Goal: Contribute content: Contribute content

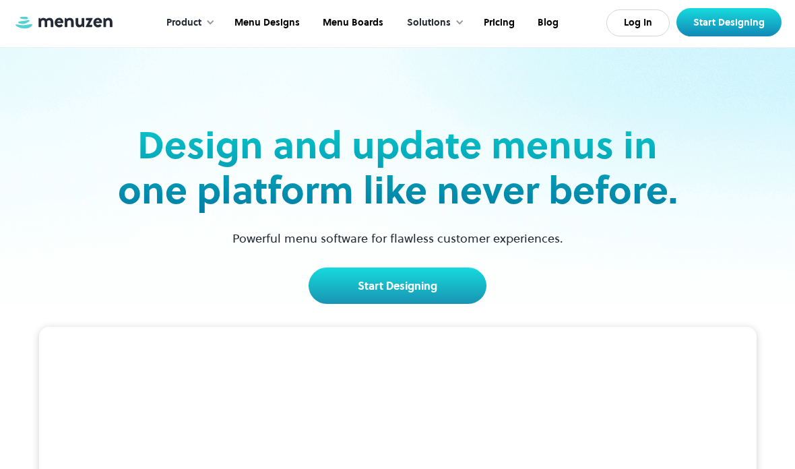
click at [645, 18] on link "Log In" at bounding box center [637, 22] width 63 height 27
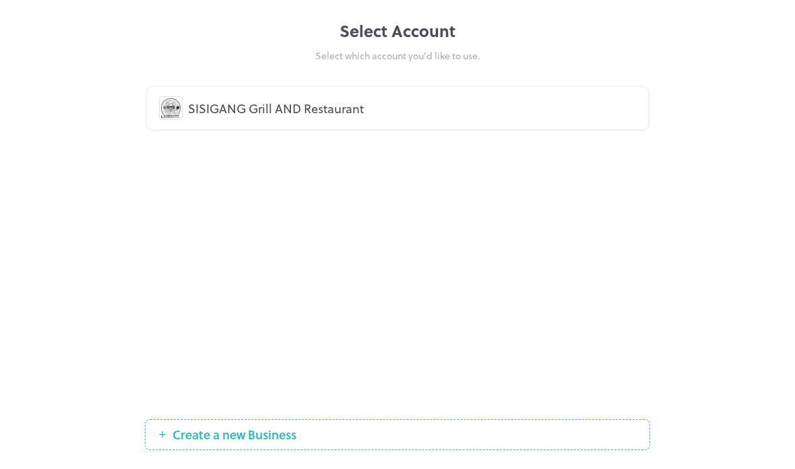
click at [380, 98] on div "SISIGANG Grill AND Restaurant" at bounding box center [397, 108] width 477 height 24
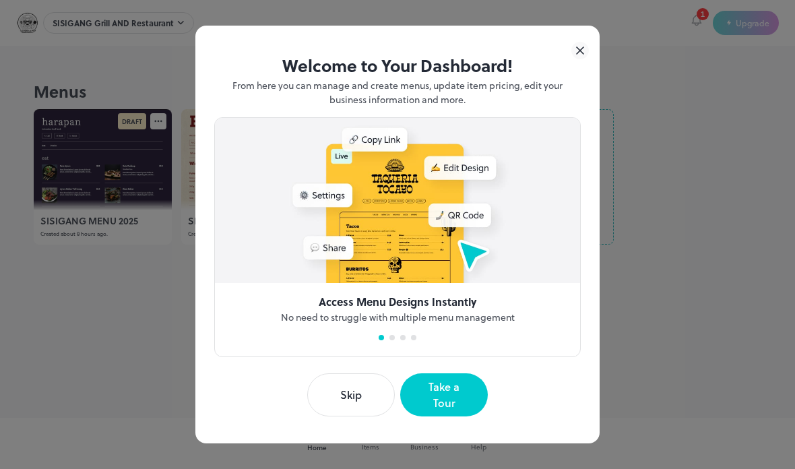
click at [368, 397] on button "Skip" at bounding box center [351, 394] width 88 height 43
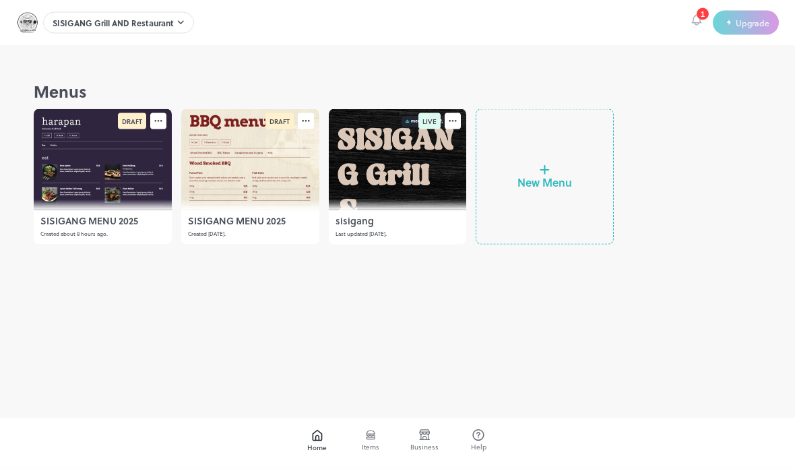
scroll to position [12, 0]
click at [78, 163] on div at bounding box center [103, 159] width 138 height 101
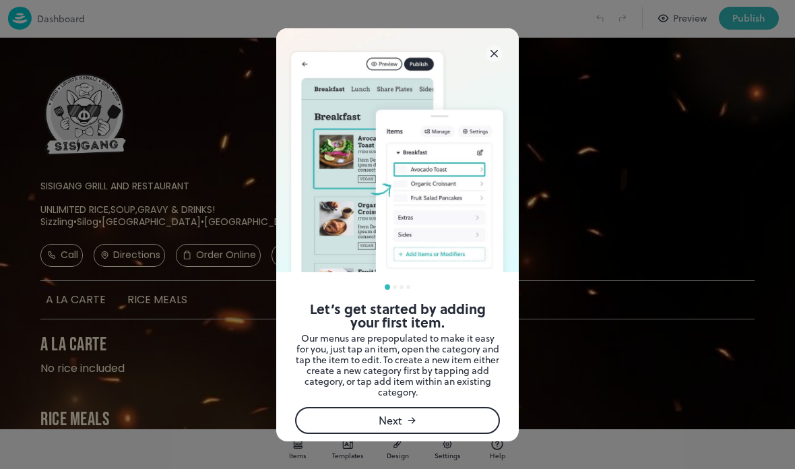
click at [498, 51] on icon at bounding box center [493, 53] width 17 height 17
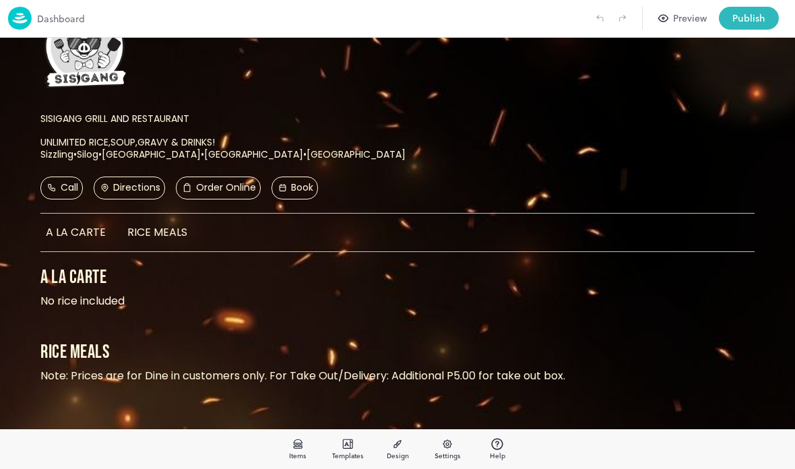
scroll to position [66, 0]
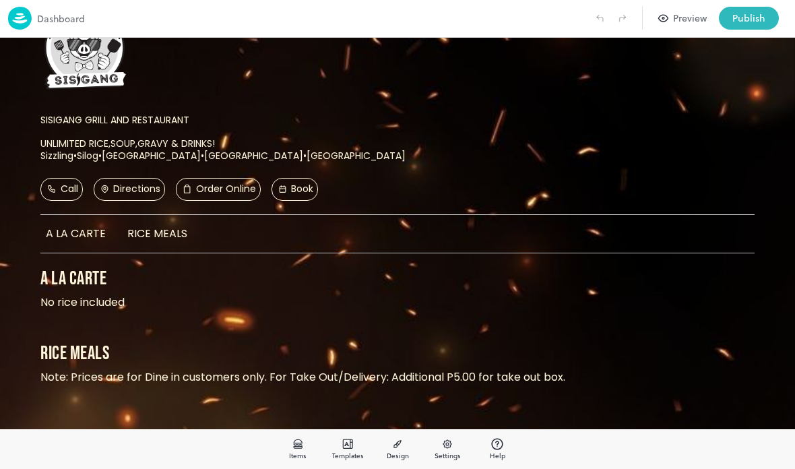
click at [217, 178] on link "Order Online" at bounding box center [218, 189] width 85 height 23
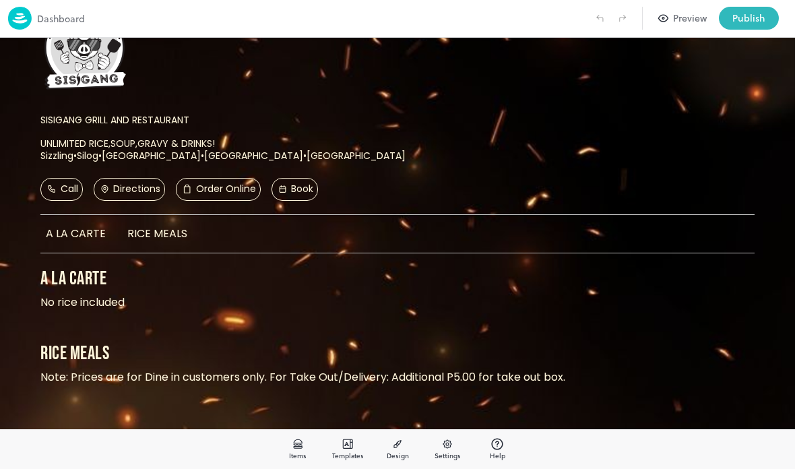
click at [225, 186] on p "Order Online" at bounding box center [217, 189] width 75 height 16
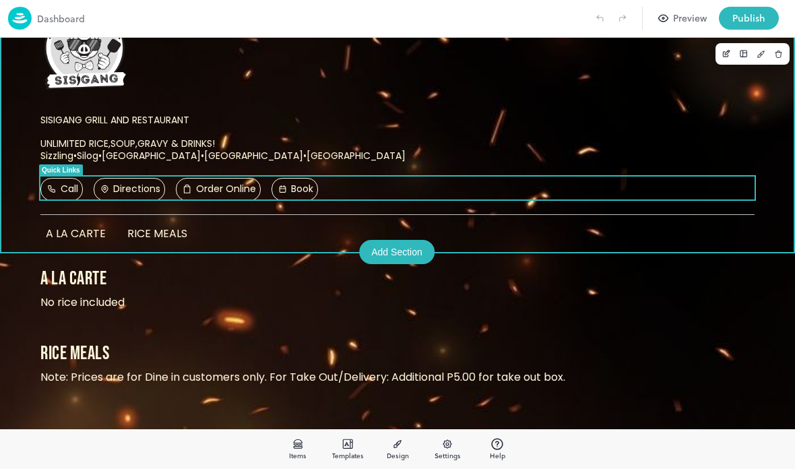
click at [678, 104] on div "SISIGANG GRILL AND RESTAURANT UNLIMITED RICE,SOUP,GRAVY & DRINKS! Sizzling•Silo…" at bounding box center [397, 135] width 730 height 69
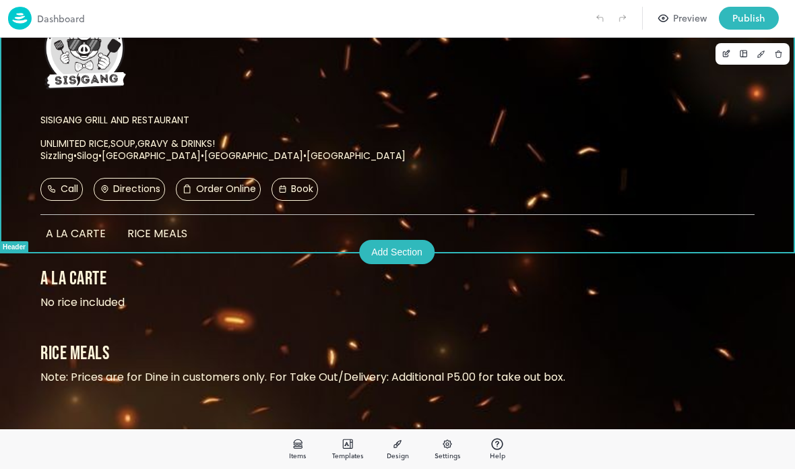
click at [132, 192] on div at bounding box center [397, 234] width 795 height 469
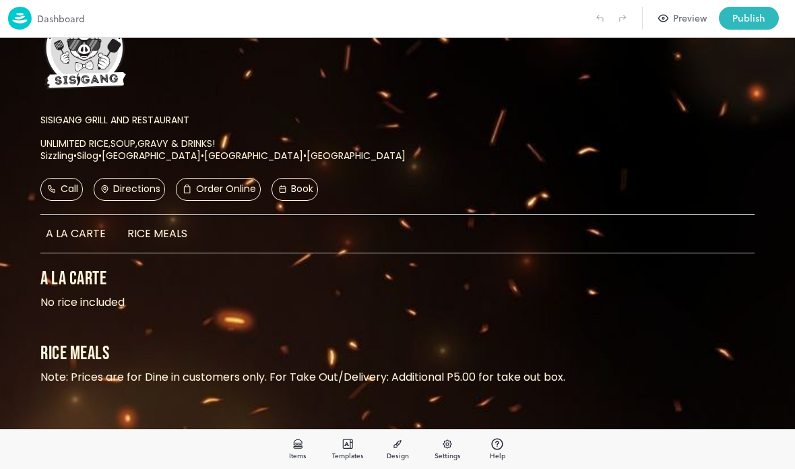
click at [133, 174] on div "Call Directions Order Online Book" at bounding box center [397, 185] width 730 height 31
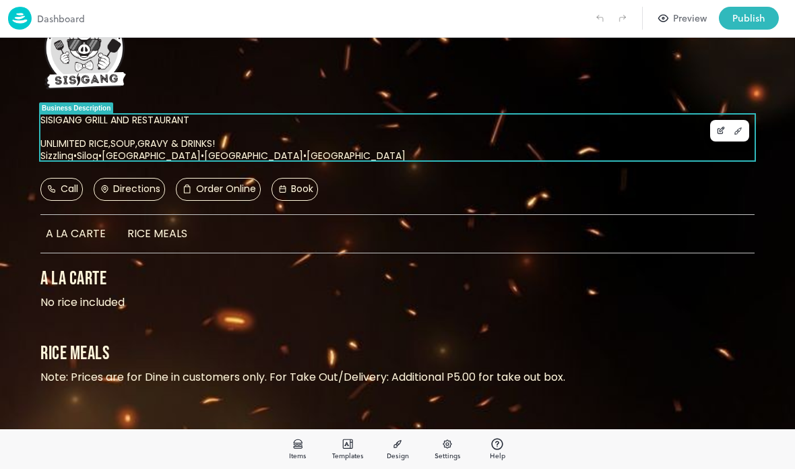
click at [695, 119] on h1 "SISIGANG GRILL AND RESTAURANT UNLIMITED RICE,SOUP,GRAVY & DRINKS! Sizzling•Silo…" at bounding box center [397, 137] width 714 height 47
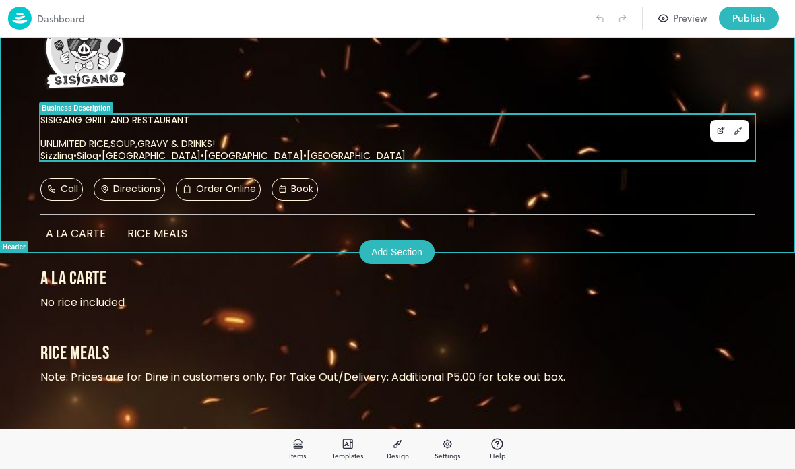
click at [552, 333] on div at bounding box center [397, 234] width 795 height 469
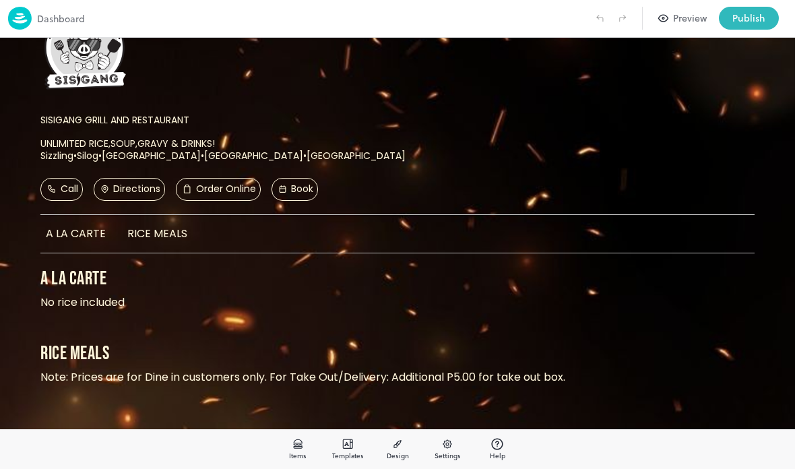
click at [130, 181] on p "Directions" at bounding box center [129, 189] width 63 height 16
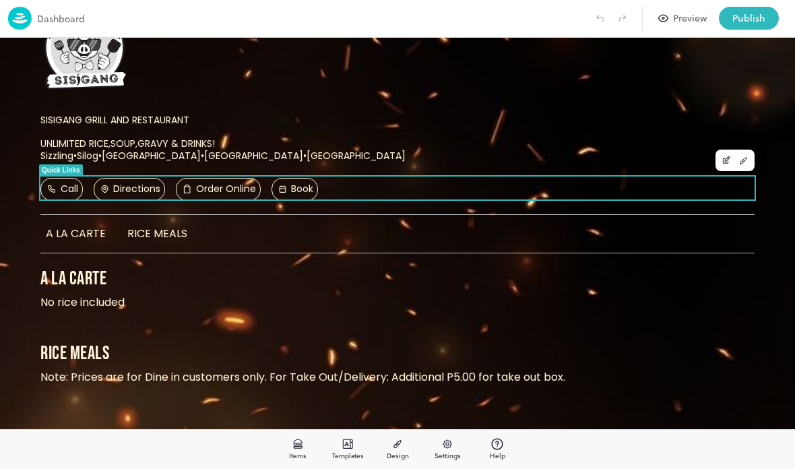
click at [504, 356] on div at bounding box center [397, 234] width 795 height 469
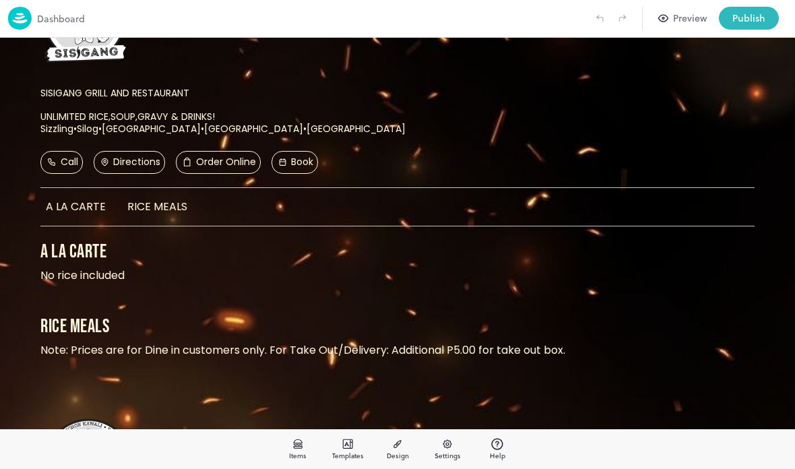
scroll to position [95, 0]
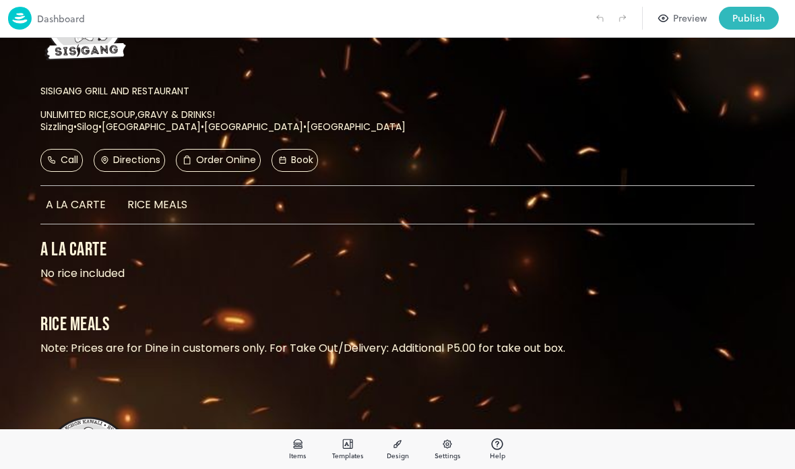
click at [60, 156] on p "Call" at bounding box center [61, 160] width 33 height 16
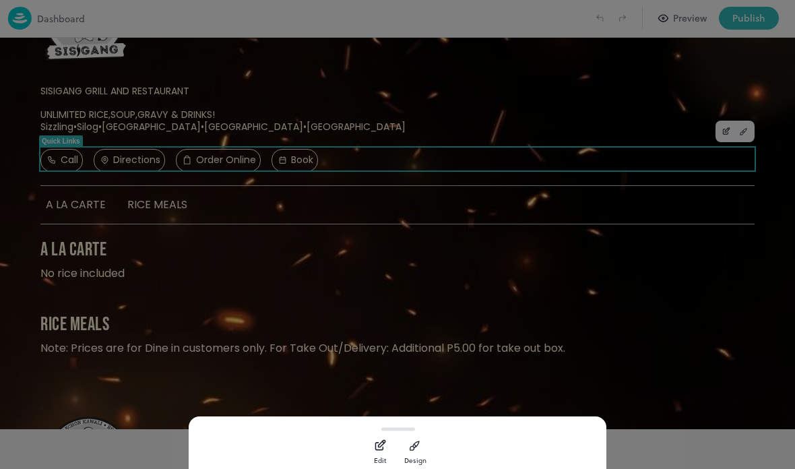
click at [382, 442] on icon "button" at bounding box center [380, 444] width 14 height 13
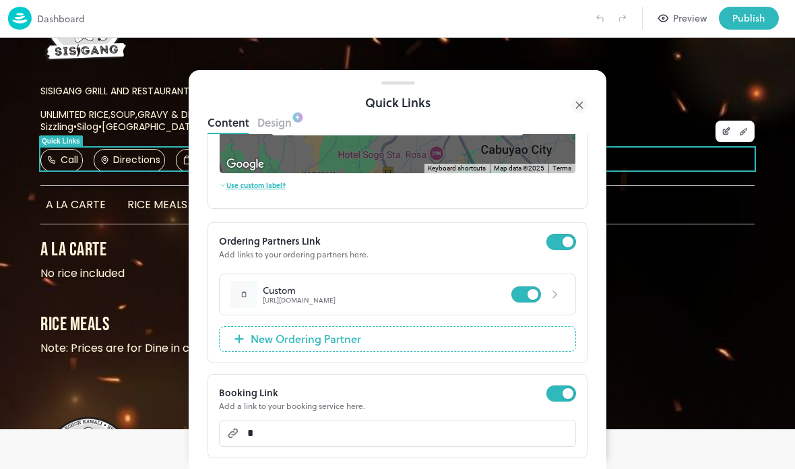
scroll to position [295, 0]
click at [559, 380] on div "Booking Link Add a link to your booking service here. ​ ​" at bounding box center [397, 416] width 380 height 84
click at [578, 96] on div at bounding box center [579, 105] width 16 height 24
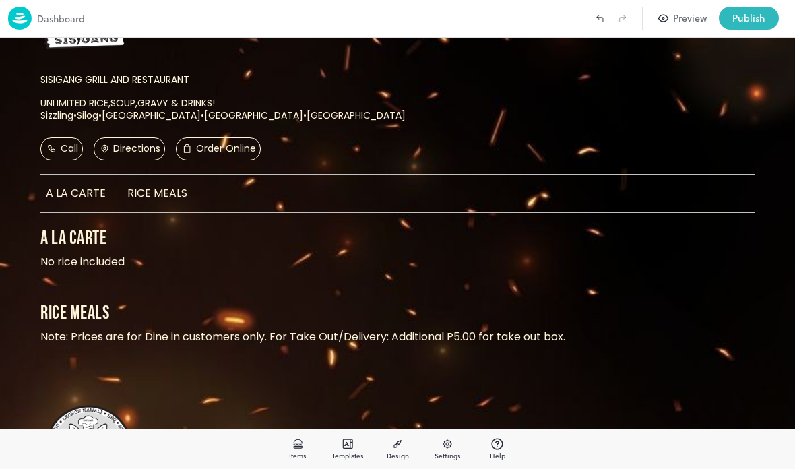
scroll to position [105, 0]
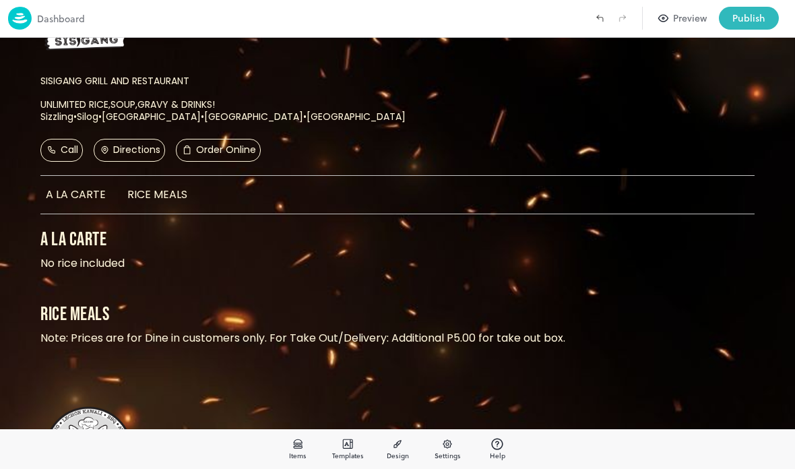
click at [62, 193] on span "A LA CARTE" at bounding box center [76, 194] width 60 height 15
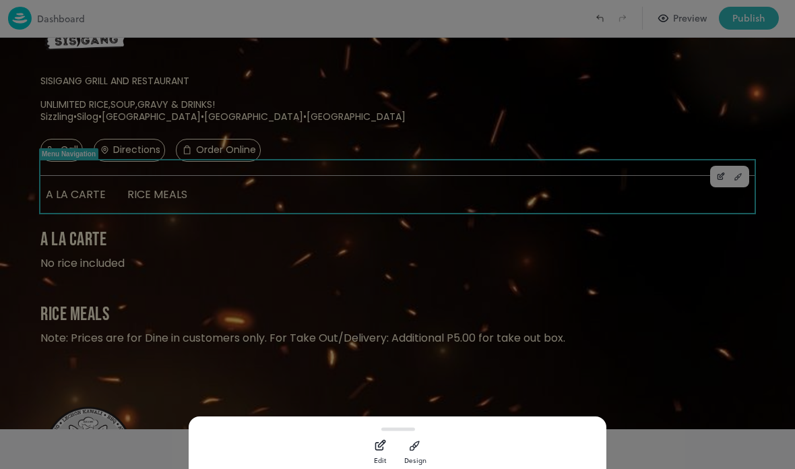
click at [371, 450] on button "Edit" at bounding box center [379, 449] width 27 height 27
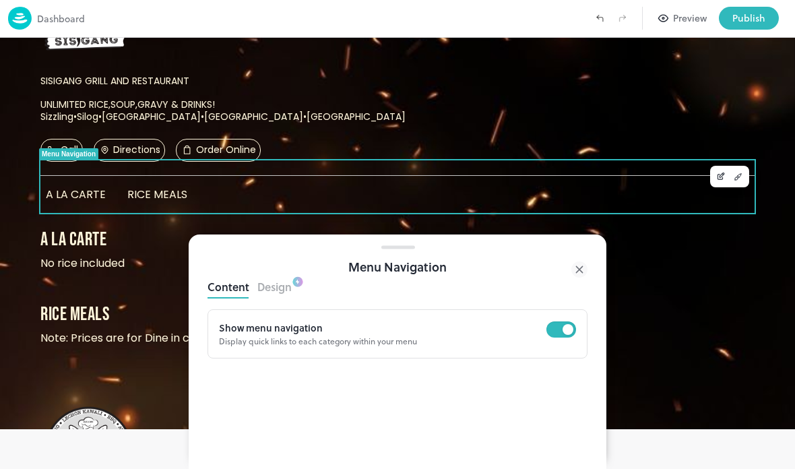
click at [566, 275] on div "Menu Navigation" at bounding box center [397, 267] width 380 height 20
click at [574, 273] on icon at bounding box center [579, 269] width 16 height 16
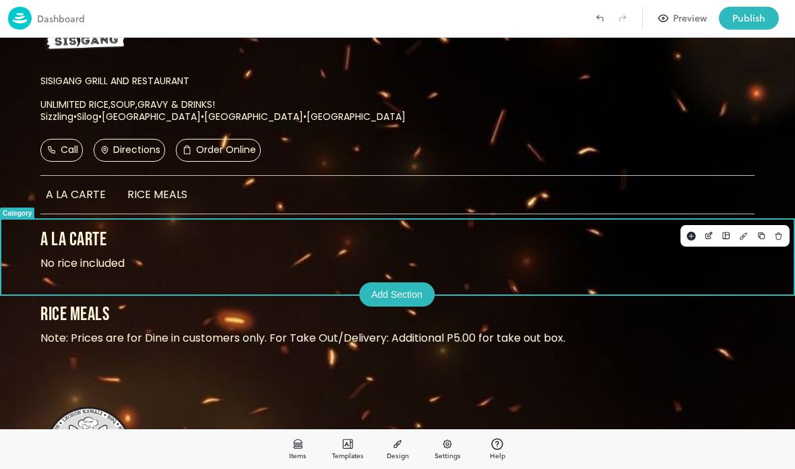
click at [73, 236] on p "A LA CARTE" at bounding box center [397, 240] width 714 height 24
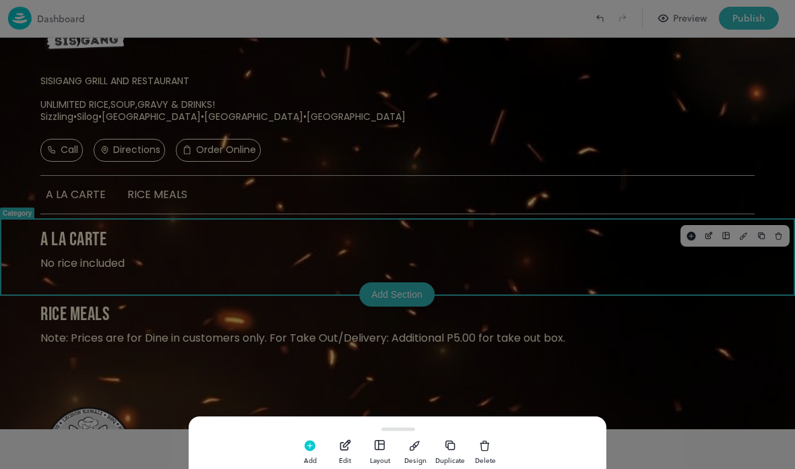
click at [307, 449] on rect "button" at bounding box center [309, 445] width 11 height 11
click at [305, 444] on rect "button" at bounding box center [309, 445] width 11 height 11
click at [315, 444] on button "Add" at bounding box center [309, 449] width 27 height 27
click at [302, 447] on button "Add" at bounding box center [309, 449] width 27 height 27
click at [301, 446] on button "Add" at bounding box center [309, 449] width 27 height 27
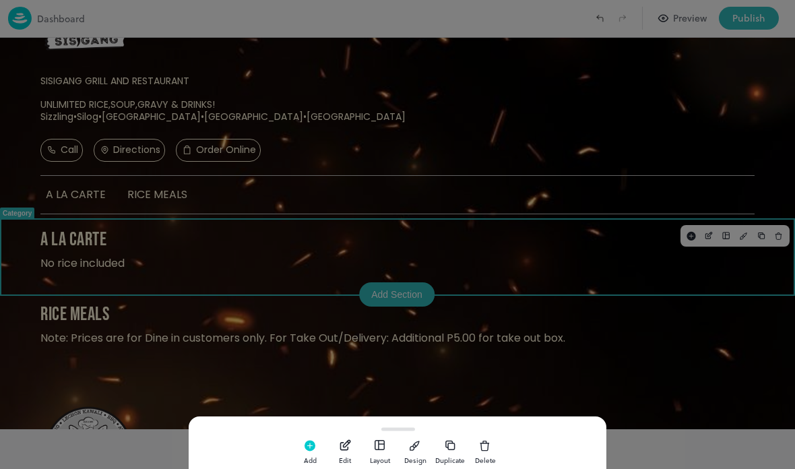
click at [308, 444] on rect "button" at bounding box center [309, 445] width 11 height 11
click at [308, 441] on rect "button" at bounding box center [309, 445] width 11 height 11
click at [379, 445] on icon "button" at bounding box center [379, 444] width 13 height 13
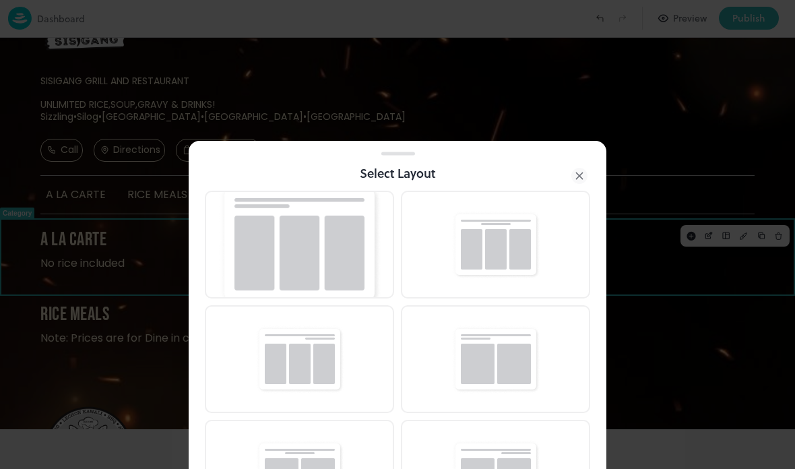
click at [475, 239] on img at bounding box center [495, 244] width 89 height 69
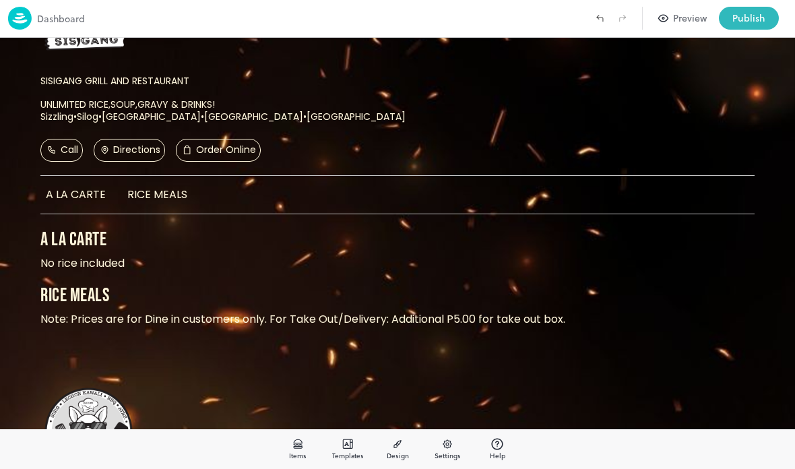
click at [259, 238] on p "A LA CARTE" at bounding box center [397, 240] width 714 height 24
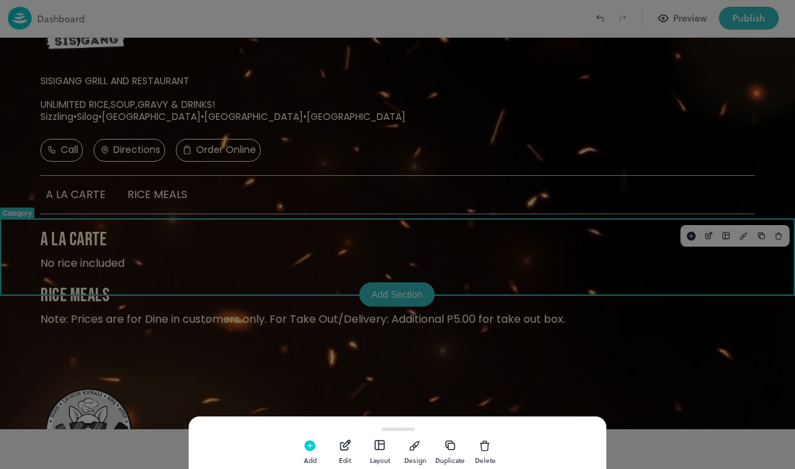
click at [373, 445] on icon "button" at bounding box center [379, 444] width 13 height 13
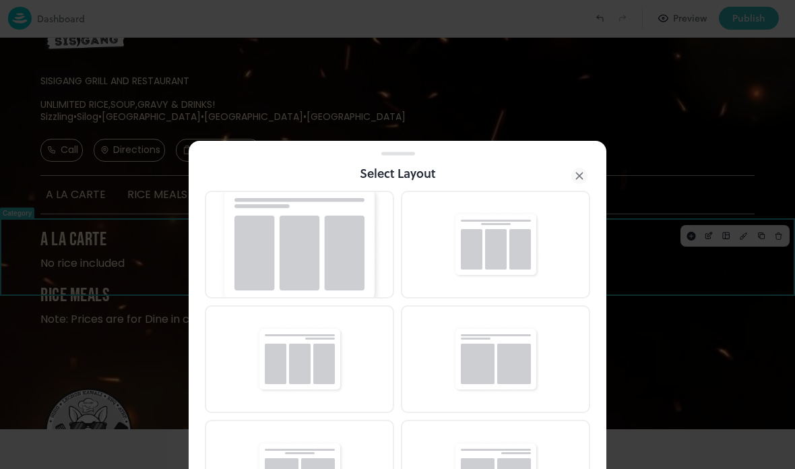
click at [486, 237] on img at bounding box center [495, 244] width 89 height 69
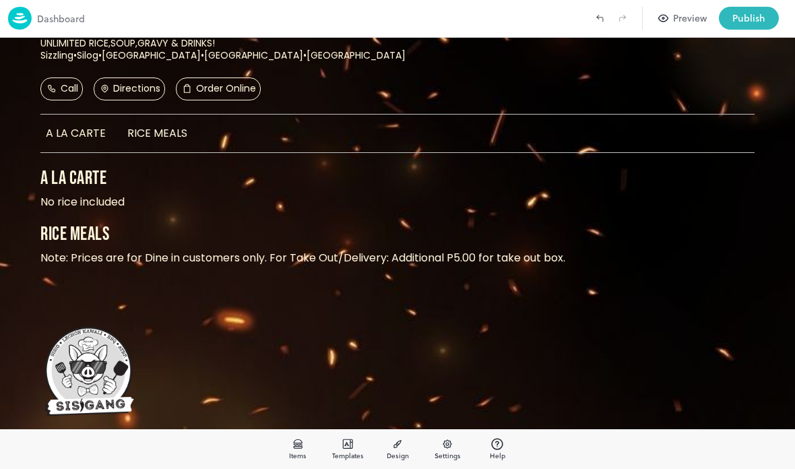
scroll to position [164, 0]
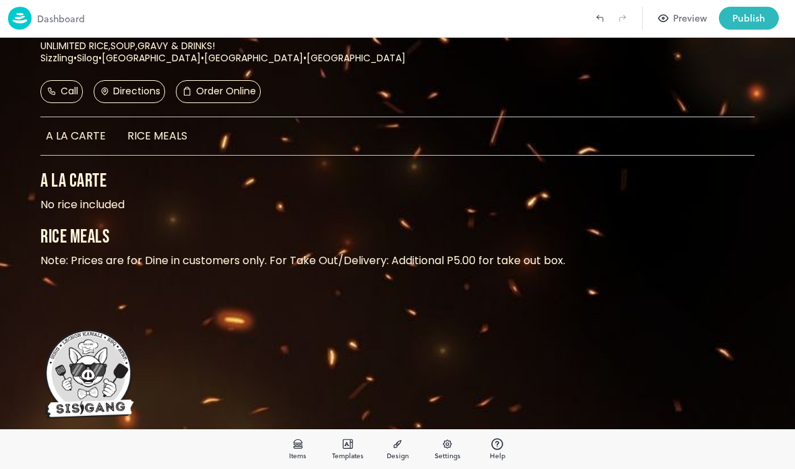
click at [254, 188] on p "A LA CARTE" at bounding box center [397, 181] width 714 height 24
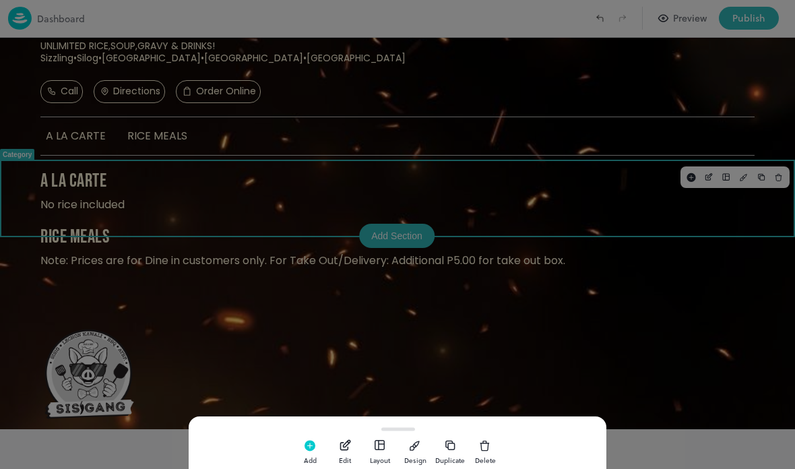
click at [380, 442] on icon "button" at bounding box center [379, 444] width 13 height 13
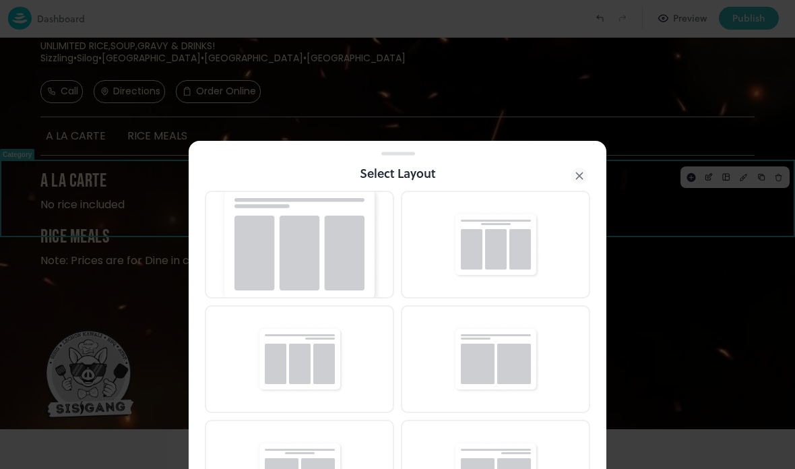
click at [293, 356] on img at bounding box center [299, 359] width 89 height 69
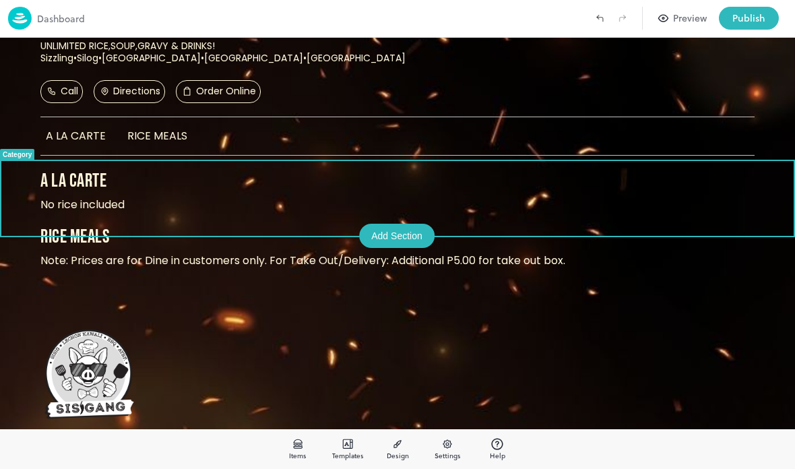
click at [331, 446] on div "Templates" at bounding box center [348, 449] width 34 height 24
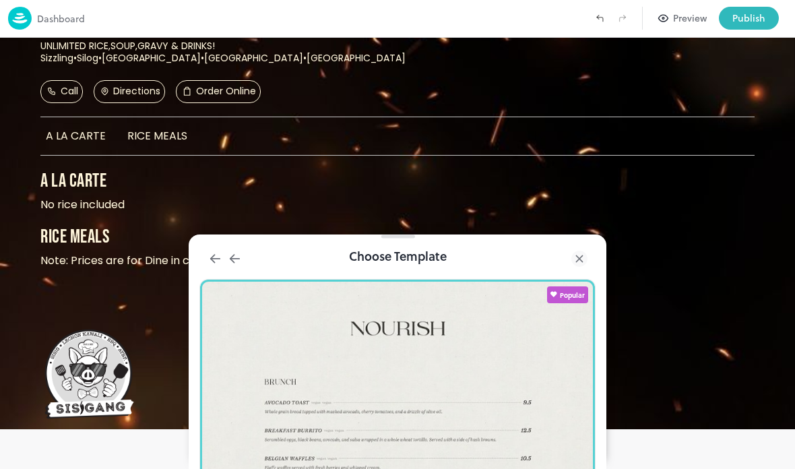
click at [571, 255] on icon at bounding box center [579, 258] width 16 height 16
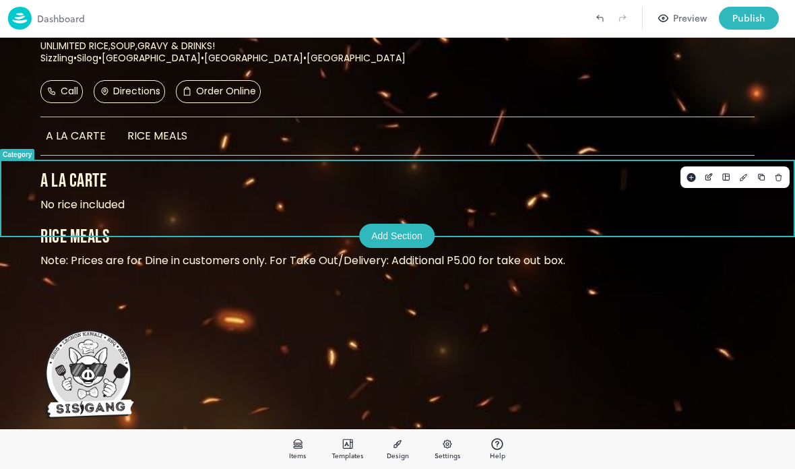
click at [464, 184] on p "A LA CARTE" at bounding box center [397, 181] width 714 height 24
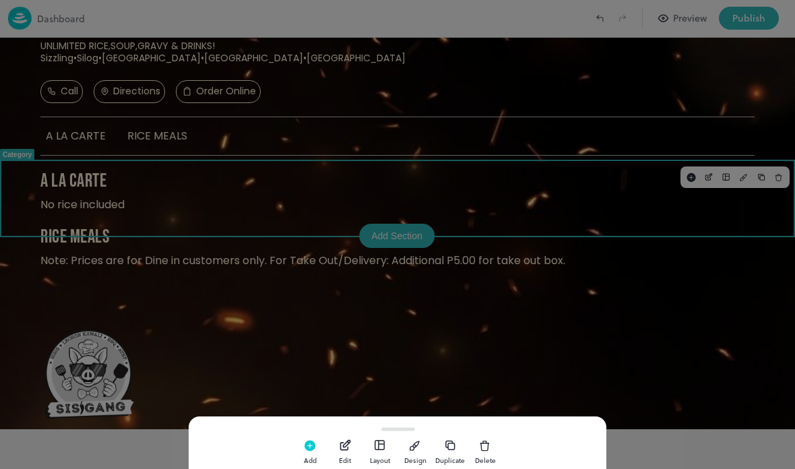
click at [375, 440] on icon "button" at bounding box center [379, 444] width 13 height 13
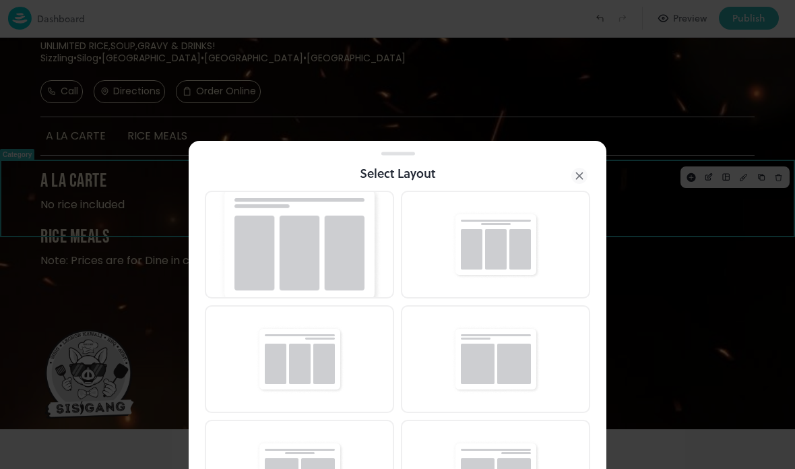
click at [241, 232] on img at bounding box center [299, 243] width 165 height 127
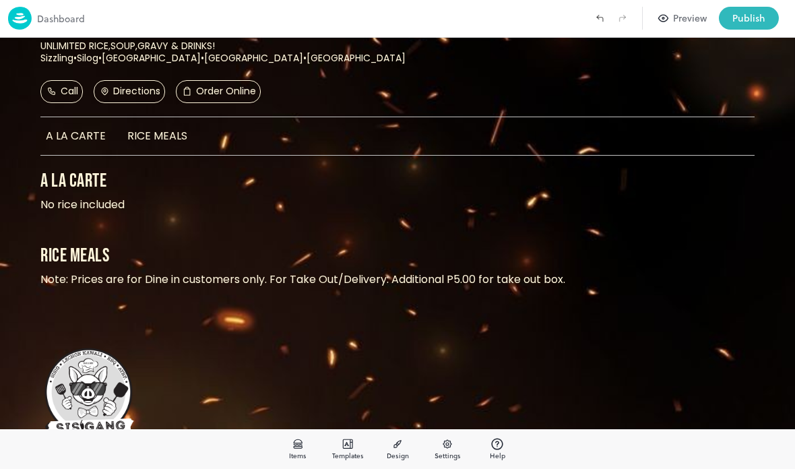
click at [293, 446] on icon at bounding box center [297, 443] width 13 height 13
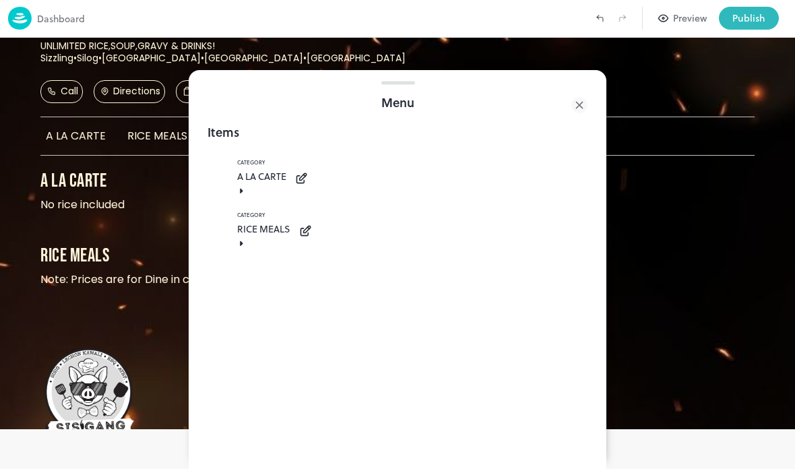
click at [286, 183] on div "A LA CARTE" at bounding box center [261, 176] width 49 height 14
click at [308, 184] on icon at bounding box center [301, 178] width 14 height 13
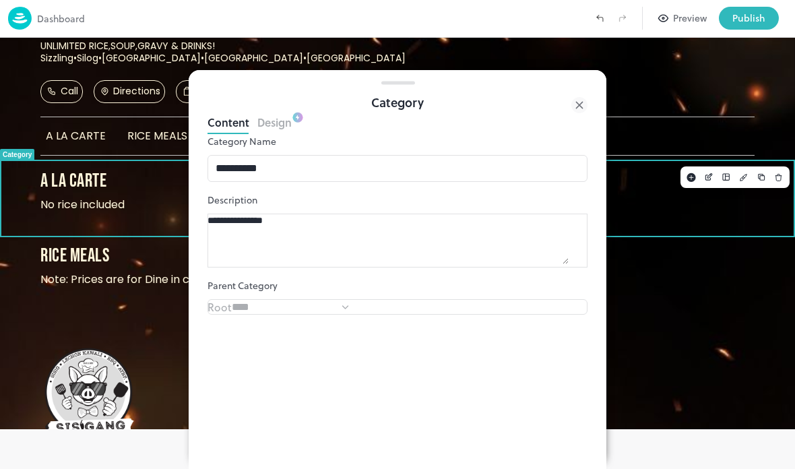
click at [573, 104] on icon at bounding box center [579, 105] width 16 height 16
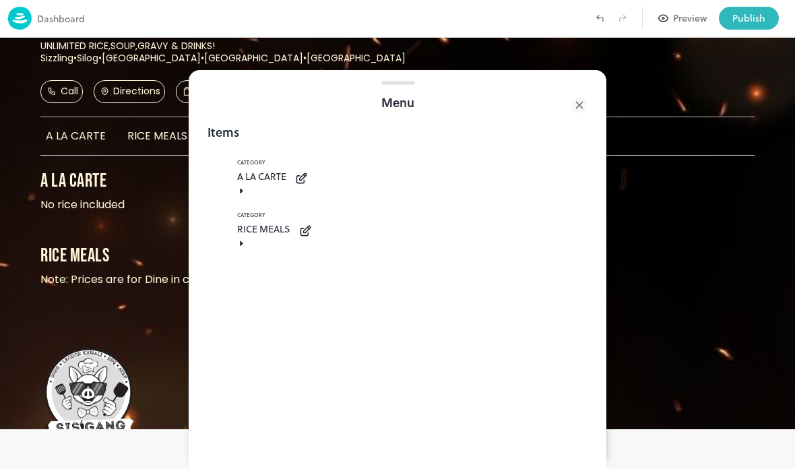
click at [308, 185] on icon at bounding box center [301, 178] width 14 height 13
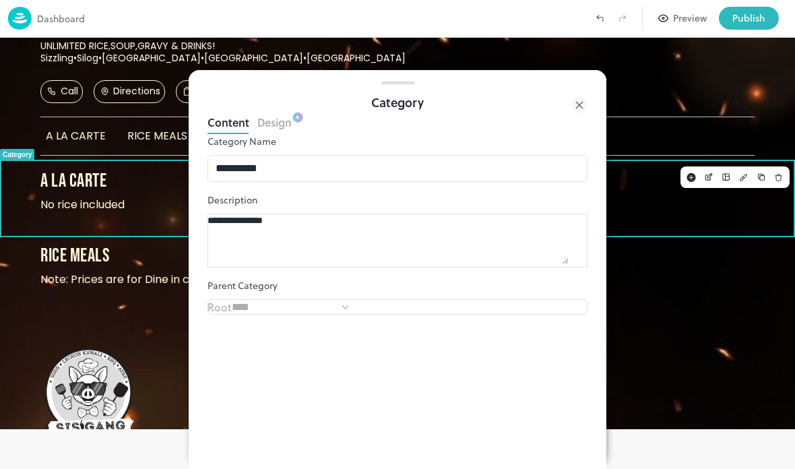
click at [687, 173] on icon "Add" at bounding box center [690, 176] width 11 height 9
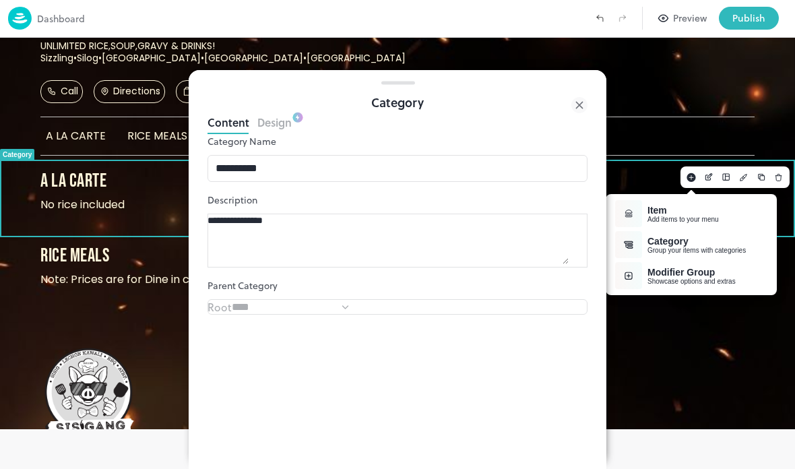
click at [636, 220] on button "button" at bounding box center [628, 213] width 27 height 27
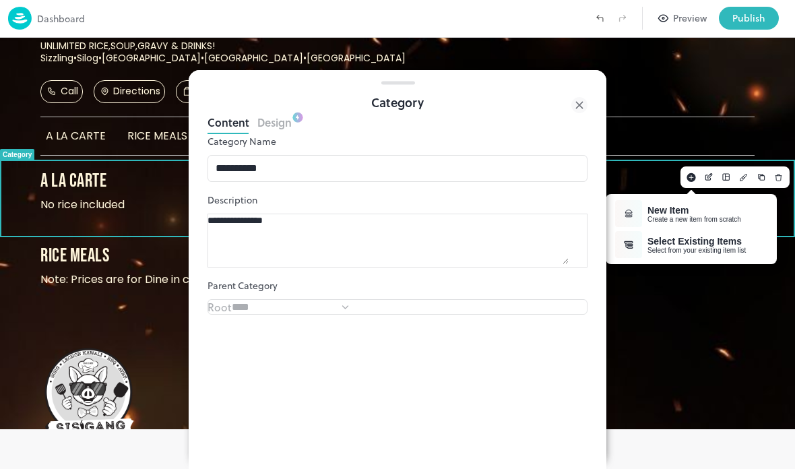
click at [621, 209] on button "button" at bounding box center [628, 213] width 27 height 27
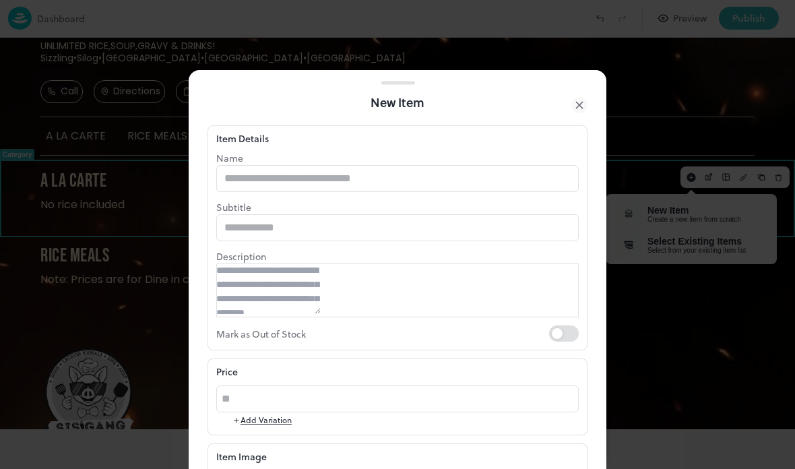
type input "**********"
click at [581, 102] on icon at bounding box center [579, 105] width 16 height 16
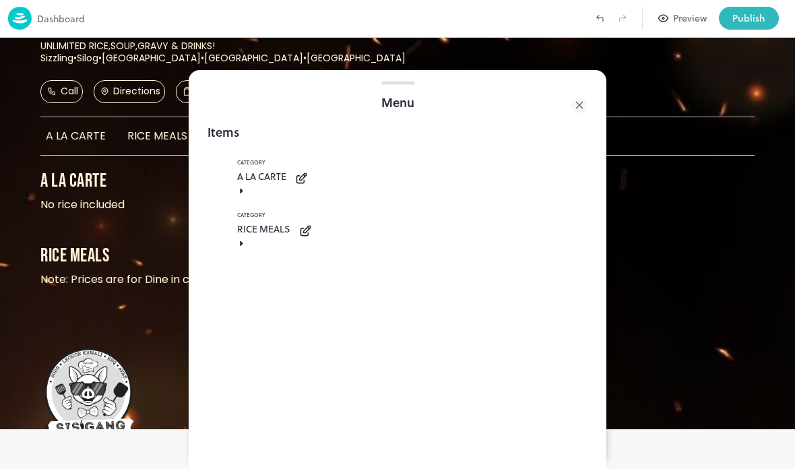
click at [308, 177] on icon at bounding box center [301, 178] width 14 height 13
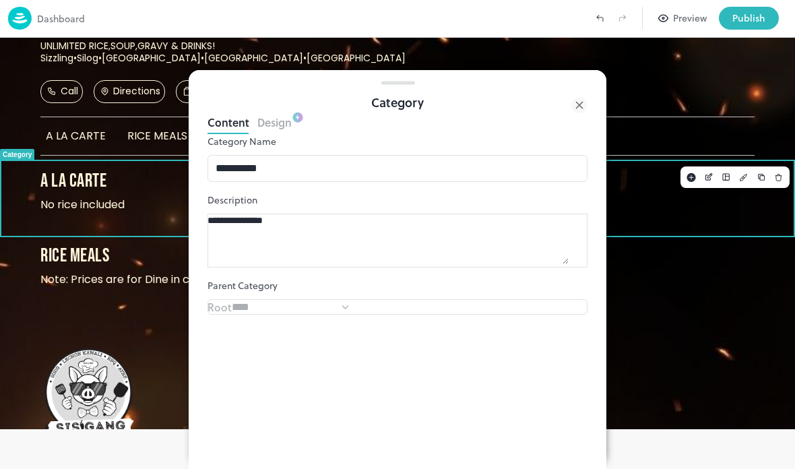
click at [688, 174] on rect "Add" at bounding box center [690, 177] width 9 height 9
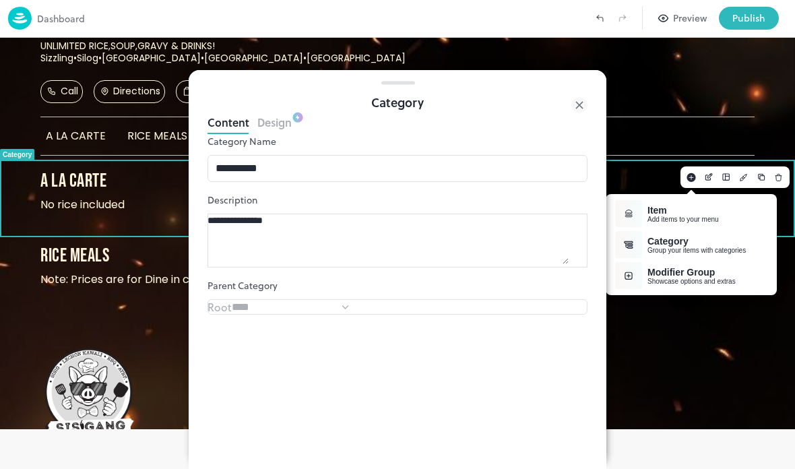
click at [687, 276] on div "Modifier Group" at bounding box center [691, 272] width 88 height 11
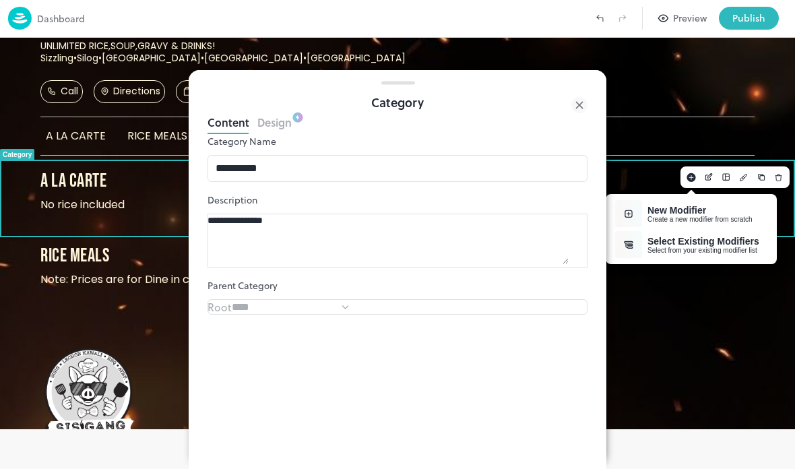
click at [684, 212] on div "New Modifier" at bounding box center [699, 210] width 105 height 11
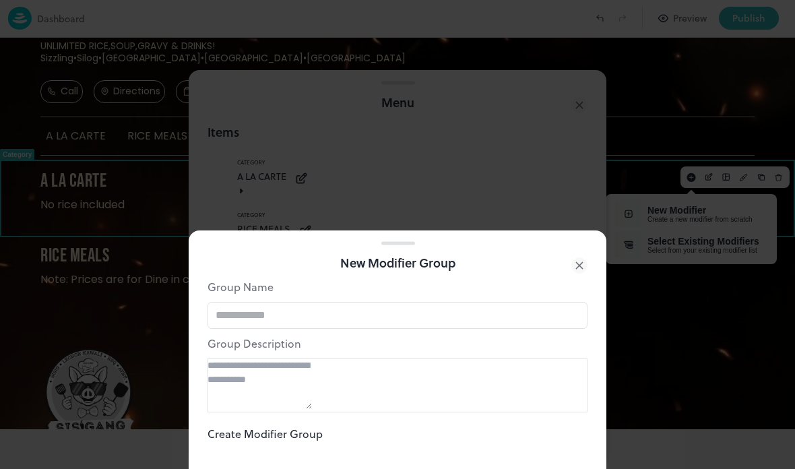
click at [490, 302] on input "text" at bounding box center [397, 315] width 380 height 27
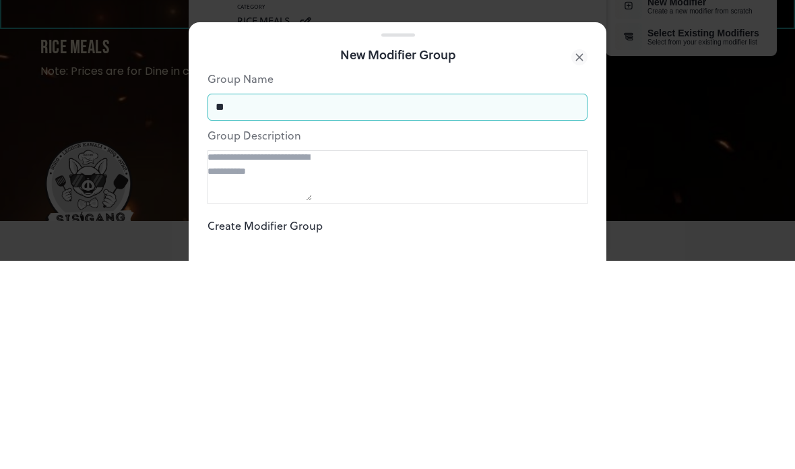
type input "*"
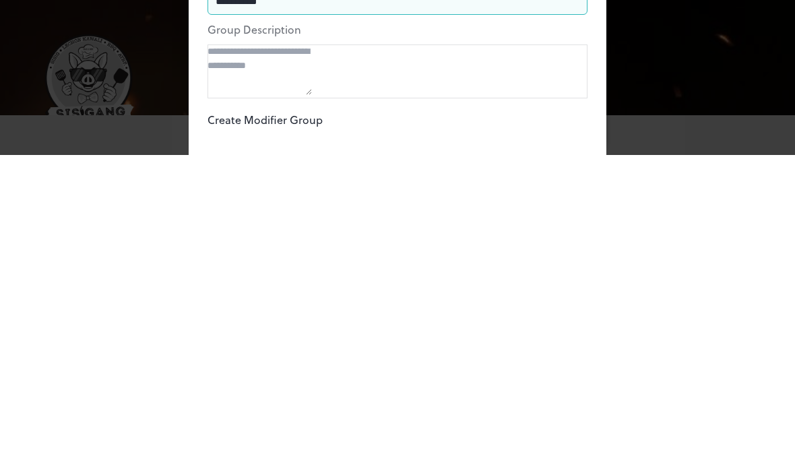
type input "**********"
click at [323, 426] on button "Create Modifier Group" at bounding box center [264, 434] width 115 height 16
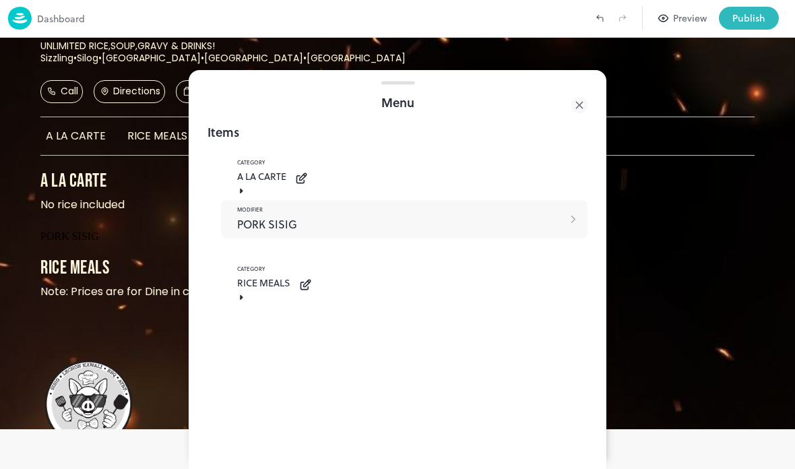
click at [549, 238] on div "MODIFIER PORK SISIG" at bounding box center [404, 219] width 366 height 38
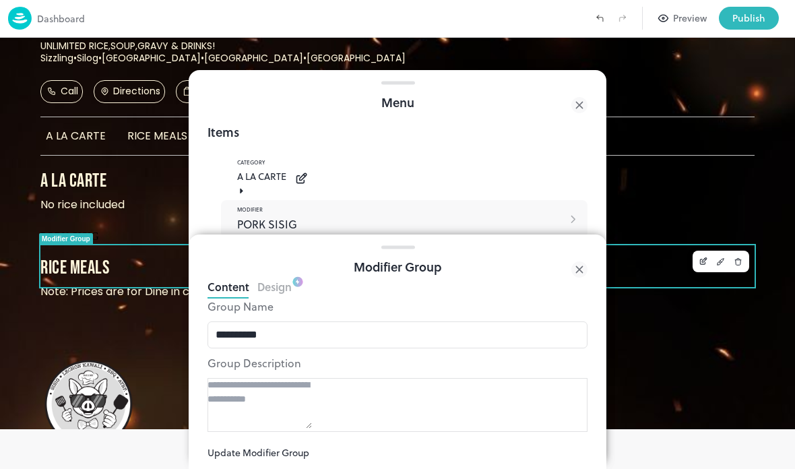
scroll to position [48, 0]
click at [578, 269] on icon at bounding box center [579, 269] width 6 height 6
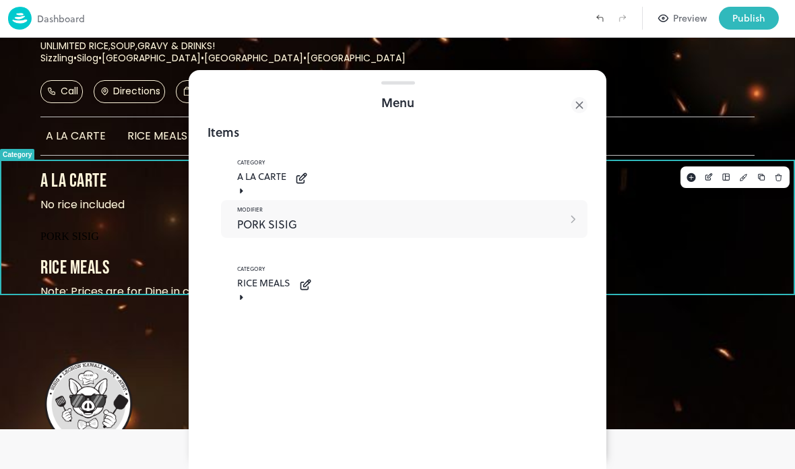
click at [688, 188] on div at bounding box center [735, 177] width 120 height 32
click at [691, 173] on rect "Add" at bounding box center [690, 177] width 9 height 9
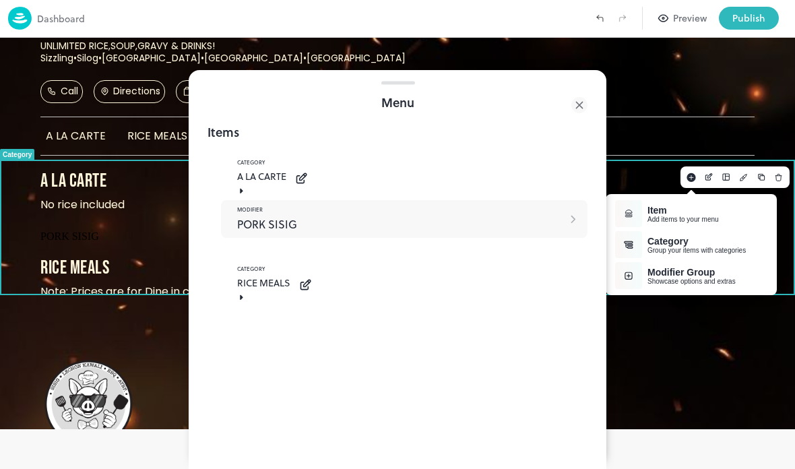
click at [685, 209] on div "Item" at bounding box center [682, 210] width 71 height 11
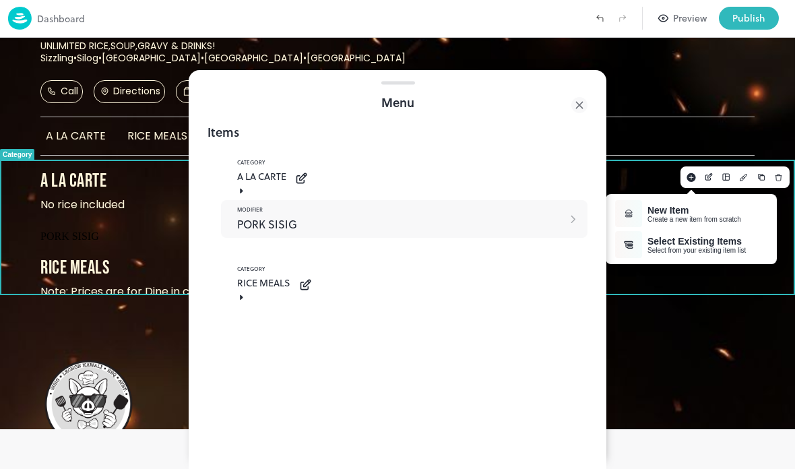
click at [689, 206] on div "New Item" at bounding box center [694, 210] width 94 height 11
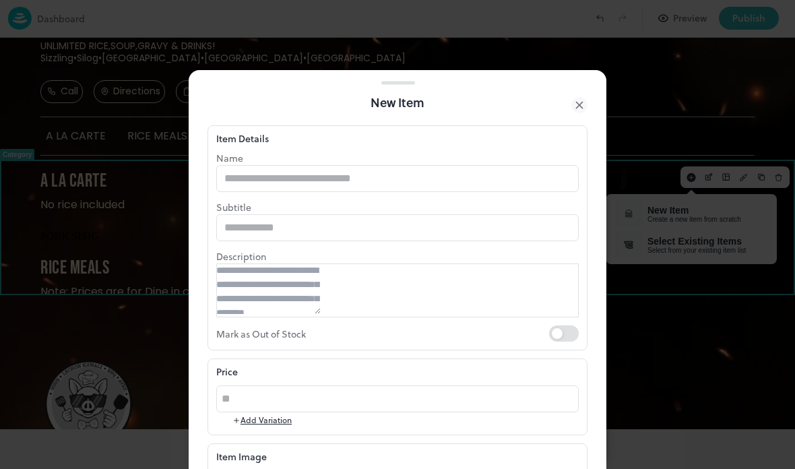
click at [288, 173] on input "text" at bounding box center [397, 178] width 362 height 27
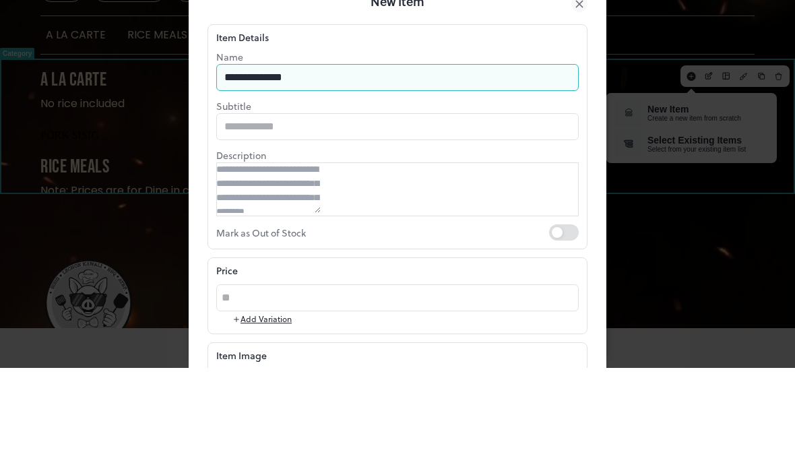
scroll to position [82, 0]
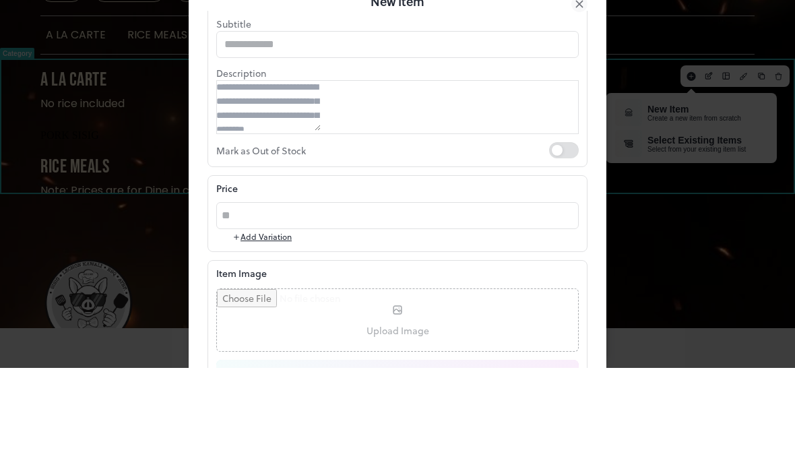
type input "**********"
click at [372, 132] on input "text" at bounding box center [397, 145] width 362 height 27
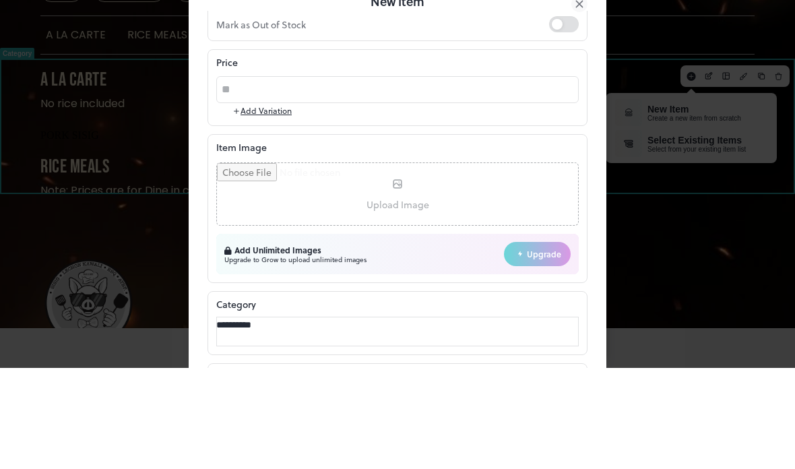
scroll to position [209, 0]
type input "**********"
click at [339, 176] on input "number" at bounding box center [400, 189] width 357 height 27
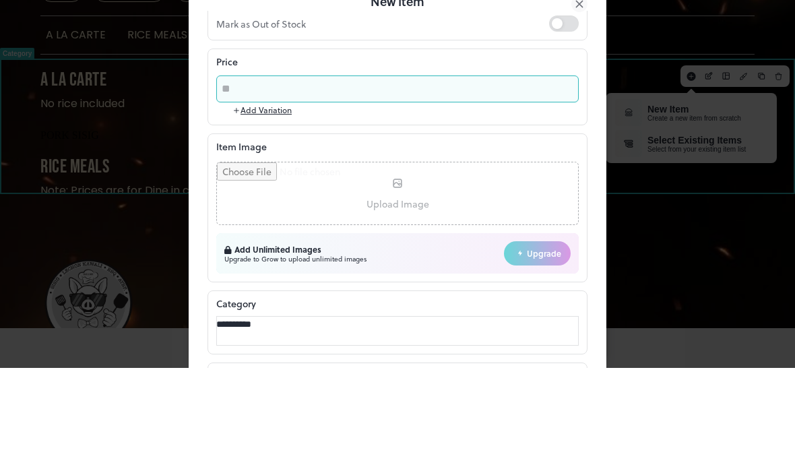
type input "***"
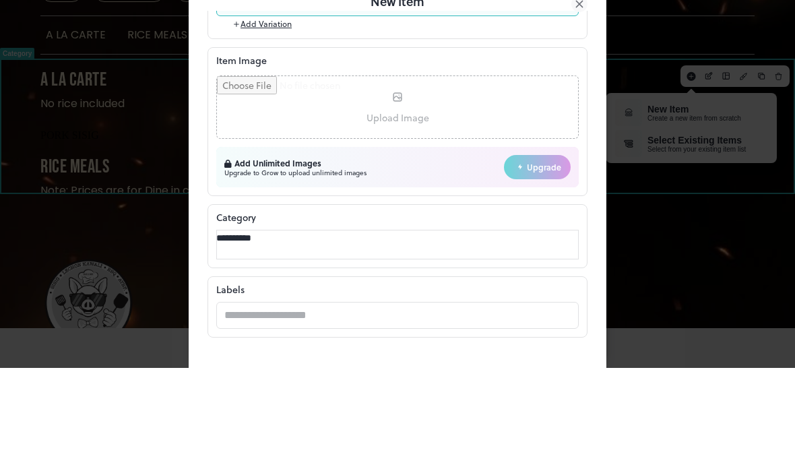
scroll to position [273, 0]
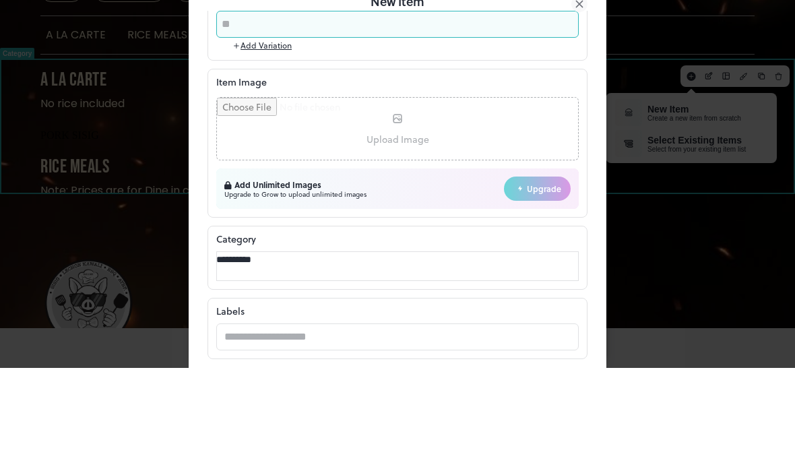
click at [273, 140] on button "Add Variation" at bounding box center [261, 146] width 59 height 12
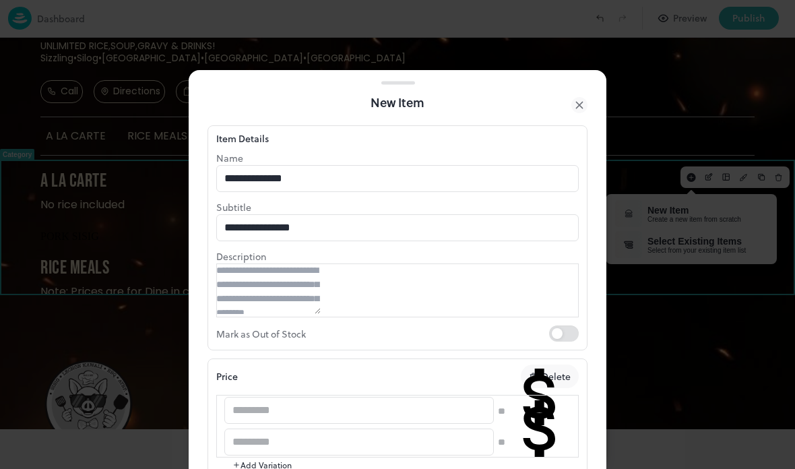
scroll to position [0, 0]
click at [366, 171] on input "**********" at bounding box center [397, 178] width 362 height 27
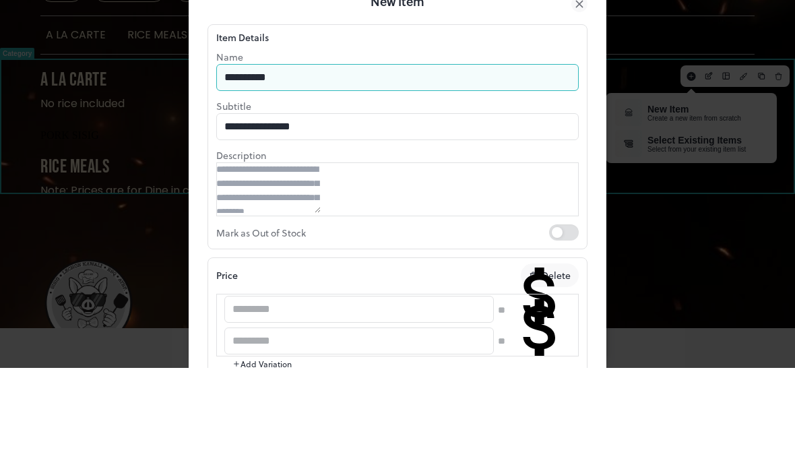
type input "**********"
click at [424, 214] on input "**********" at bounding box center [397, 227] width 362 height 27
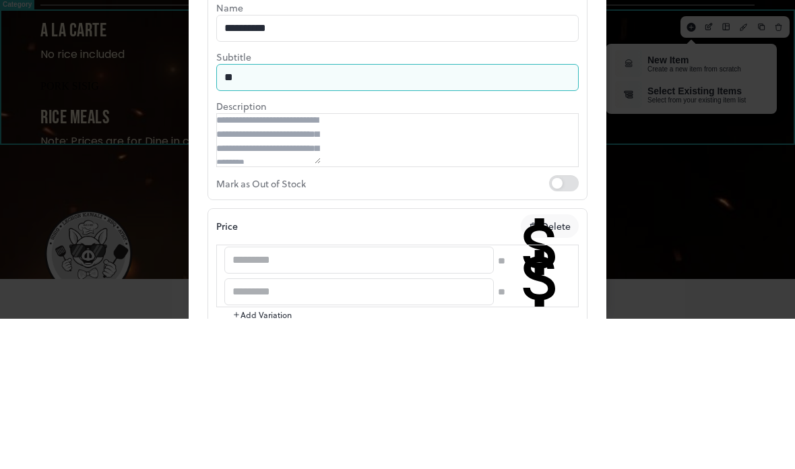
type input "*"
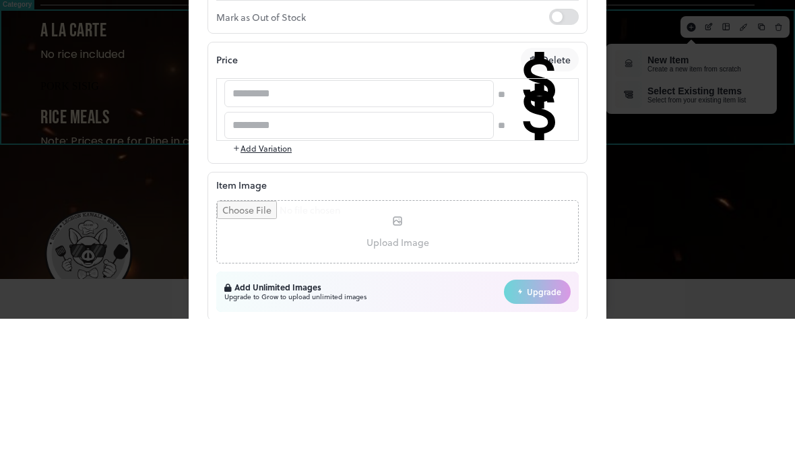
scroll to position [174, 0]
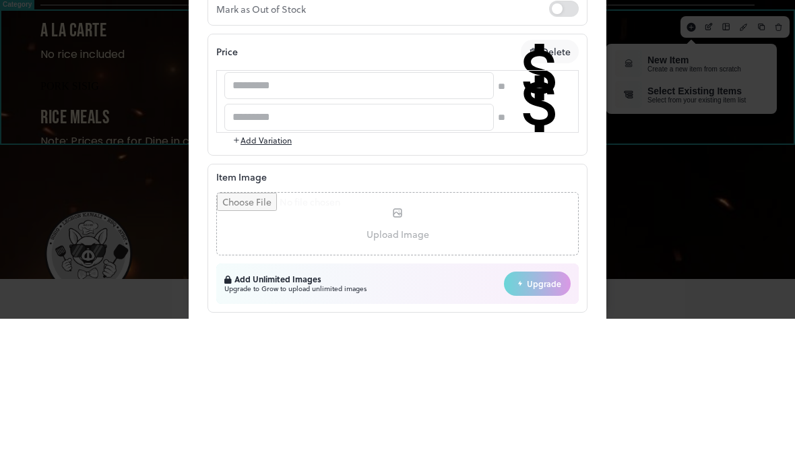
click at [330, 222] on input "text" at bounding box center [358, 235] width 269 height 27
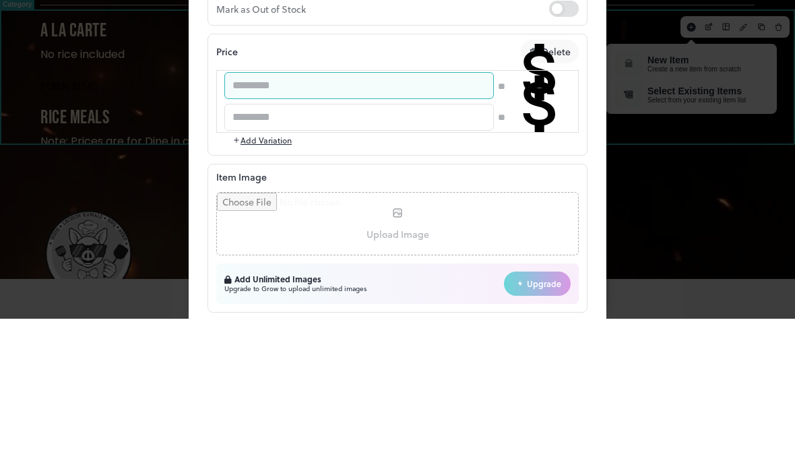
type input "*"
type input "***"
click at [381, 254] on input "text" at bounding box center [358, 267] width 269 height 27
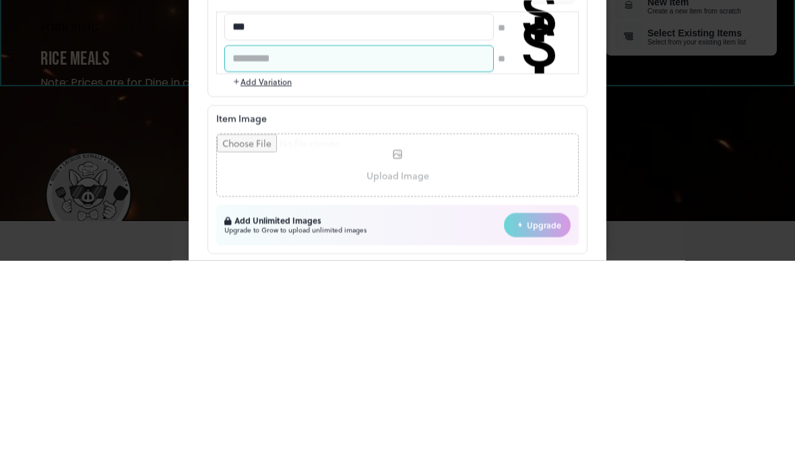
type input "*"
type input "****"
click at [278, 284] on button "Add Variation" at bounding box center [261, 290] width 59 height 12
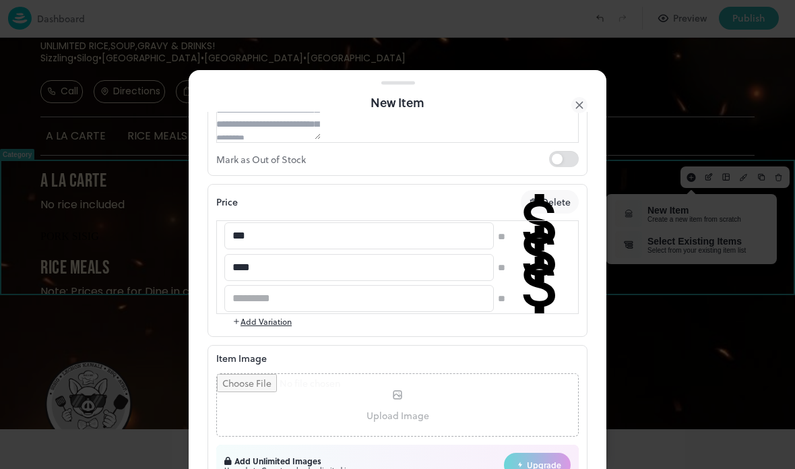
click at [302, 312] on input "text" at bounding box center [358, 298] width 269 height 27
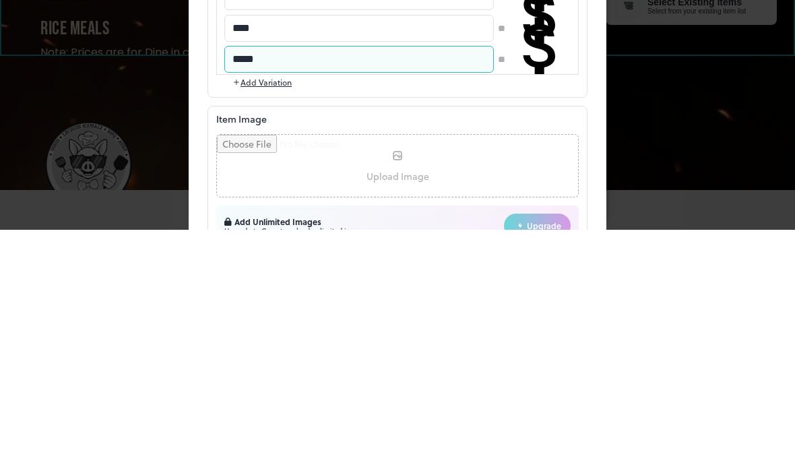
type input "*****"
click at [528, 254] on input "number" at bounding box center [542, 267] width 89 height 27
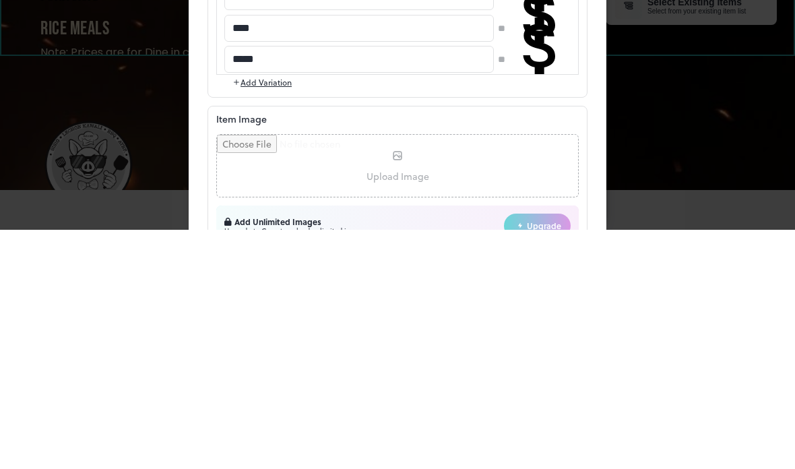
type input "***"
click at [537, 285] on input "number" at bounding box center [542, 298] width 89 height 27
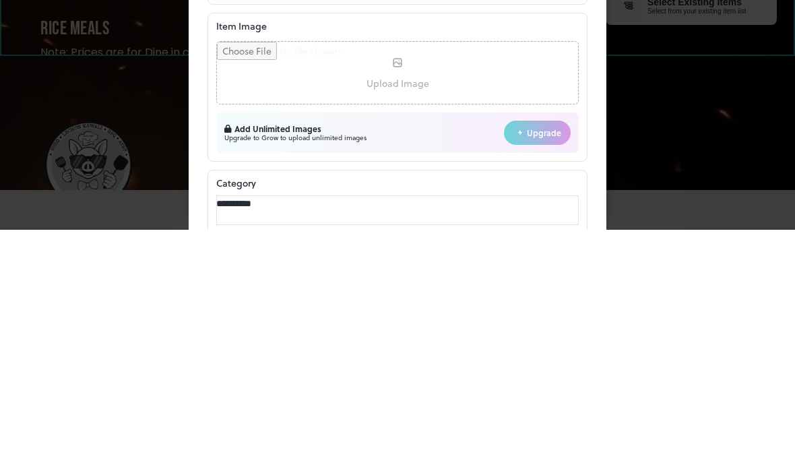
scroll to position [268, 0]
type input "***"
click at [392, 280] on input "file" at bounding box center [397, 311] width 361 height 62
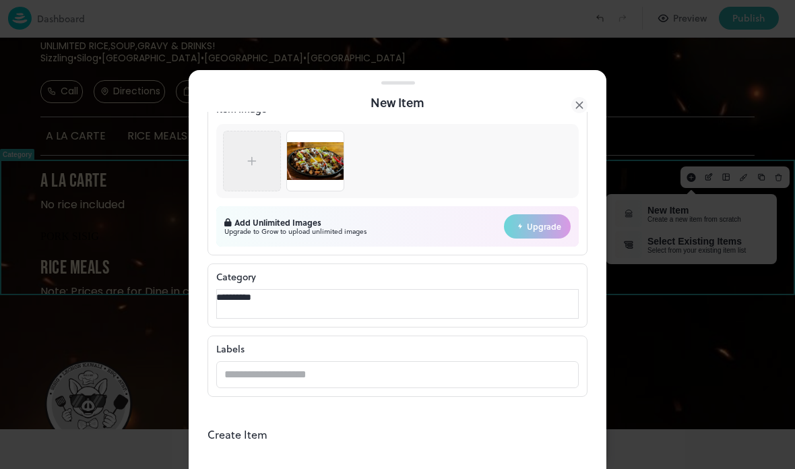
scroll to position [457, 0]
click at [267, 428] on button "Create Item" at bounding box center [237, 434] width 60 height 16
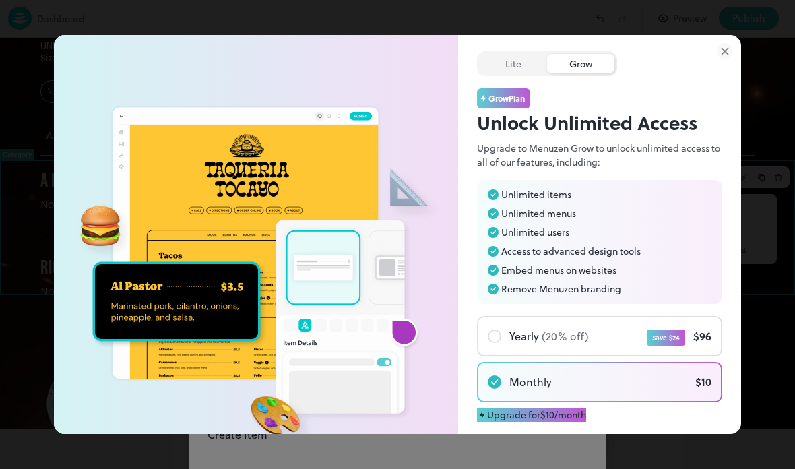
click at [726, 47] on icon at bounding box center [724, 51] width 16 height 16
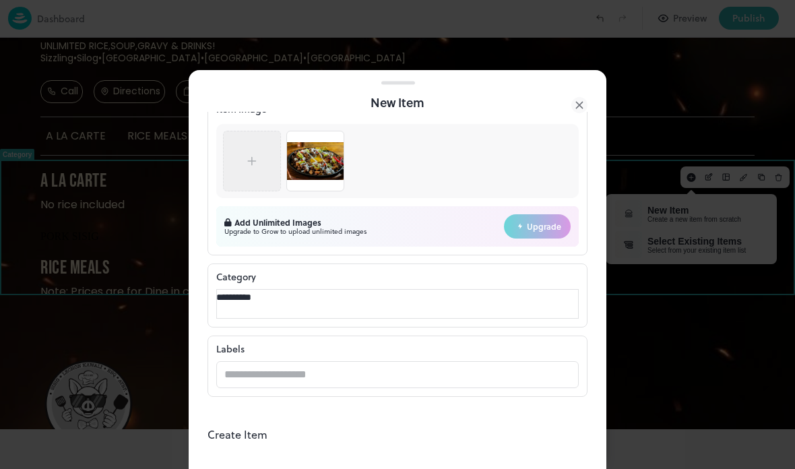
scroll to position [457, 0]
